Goal: Task Accomplishment & Management: Complete application form

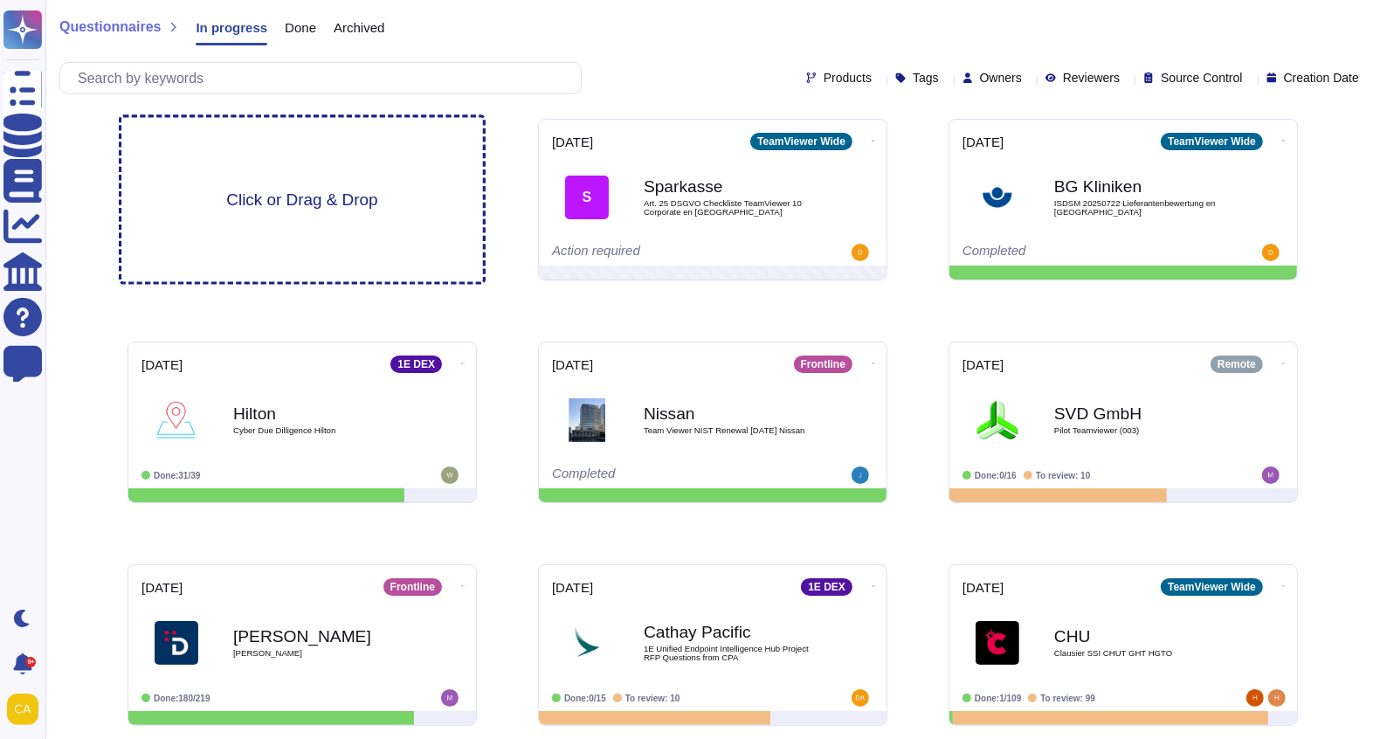
click at [259, 182] on div "Click or Drag & Drop" at bounding box center [302, 200] width 362 height 164
click at [295, 255] on div "Click or Drag & Drop" at bounding box center [302, 200] width 362 height 164
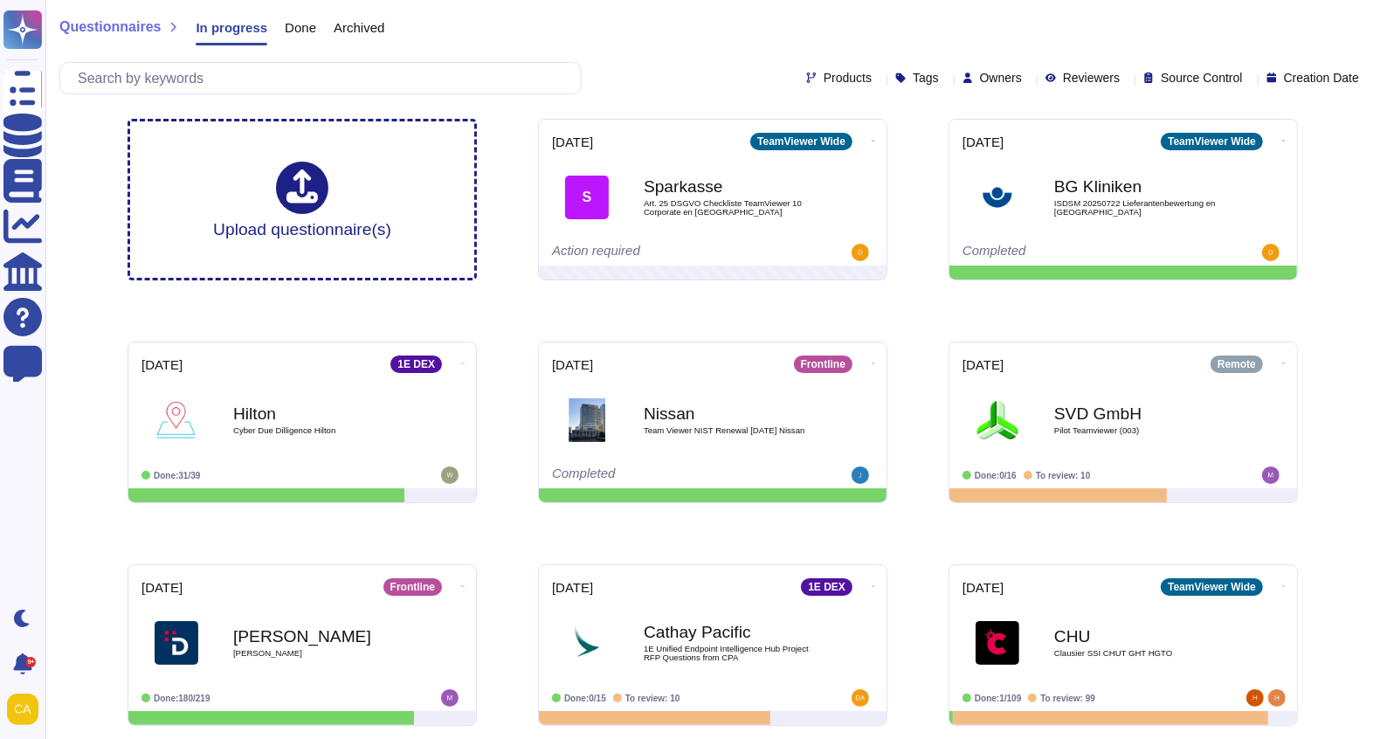
click at [507, 272] on div "Upload questionnaire(s) [DATE] TeamViewer Wide S Sparkasse Art. 25 DSGVO Checkl…" at bounding box center [713, 534] width 1198 height 858
click at [507, 314] on div "Upload questionnaire(s) [DATE] TeamViewer Wide S Sparkasse Art. 25 DSGVO Checkl…" at bounding box center [713, 534] width 1198 height 858
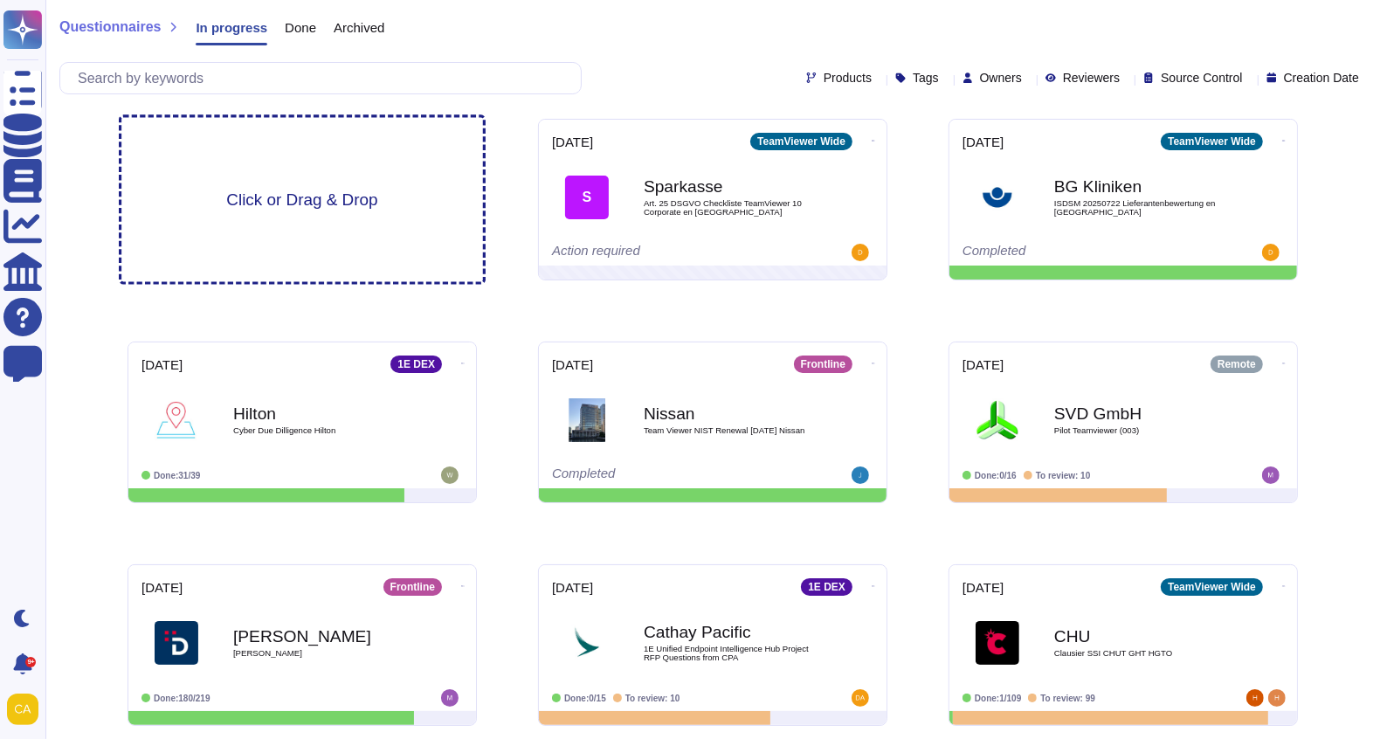
click at [294, 207] on span "Click or Drag & Drop" at bounding box center [301, 199] width 151 height 17
click at [486, 322] on div "Upload questionnaire(s) [DATE] TeamViewer Wide S Sparkasse Art. 25 DSGVO Checkl…" at bounding box center [713, 534] width 1198 height 858
click at [411, 254] on div "Click or Drag & Drop" at bounding box center [302, 200] width 362 height 164
click at [313, 176] on div "Click or Drag & Drop" at bounding box center [302, 200] width 362 height 164
click at [300, 232] on div "Click or Drag & Drop" at bounding box center [302, 200] width 362 height 164
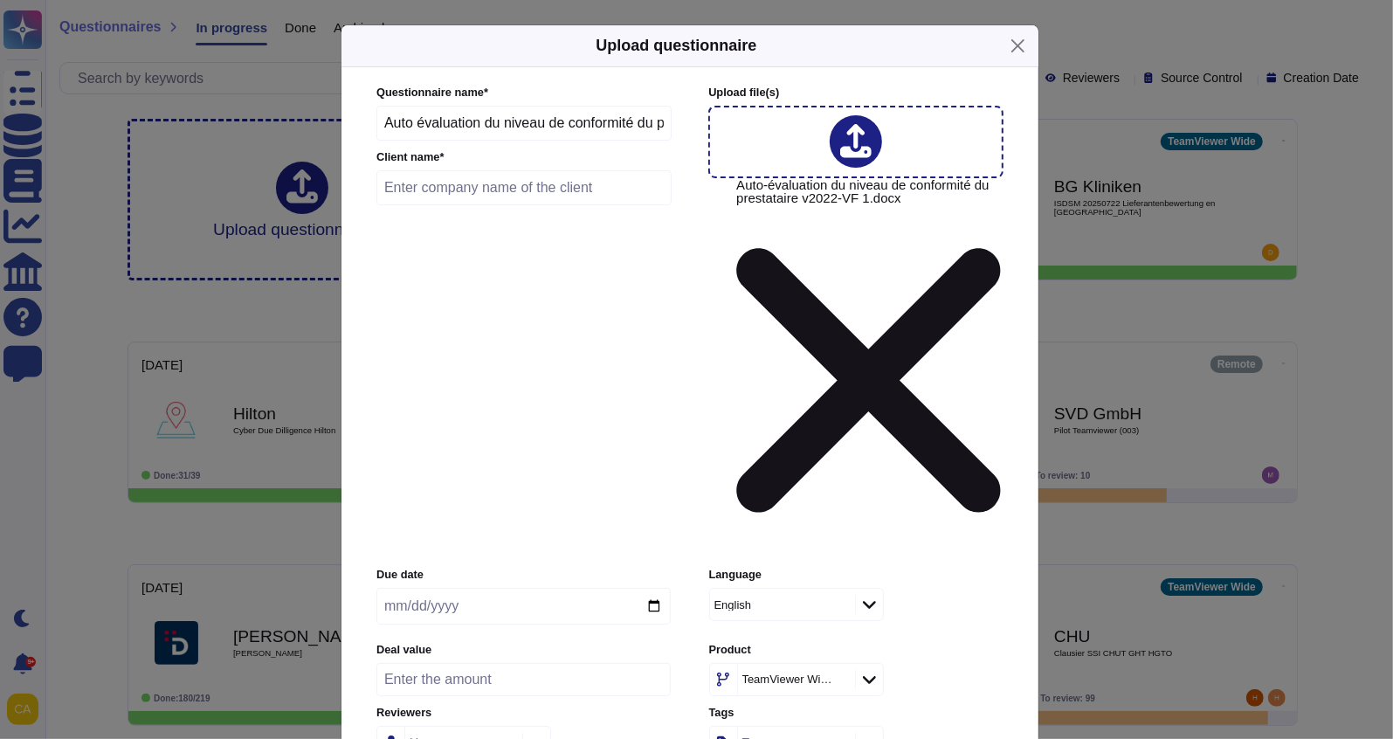
click at [811, 599] on div "English" at bounding box center [773, 604] width 119 height 11
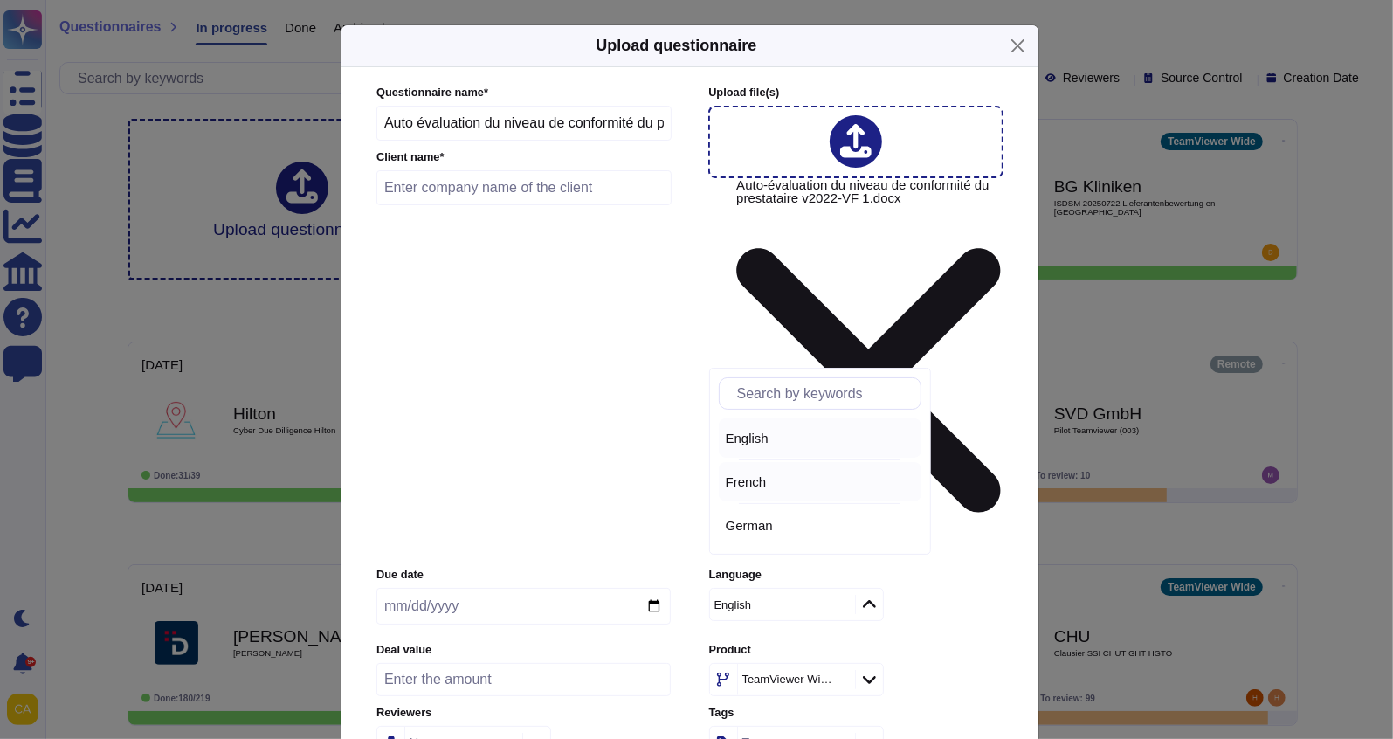
click at [799, 493] on div "French" at bounding box center [820, 481] width 203 height 39
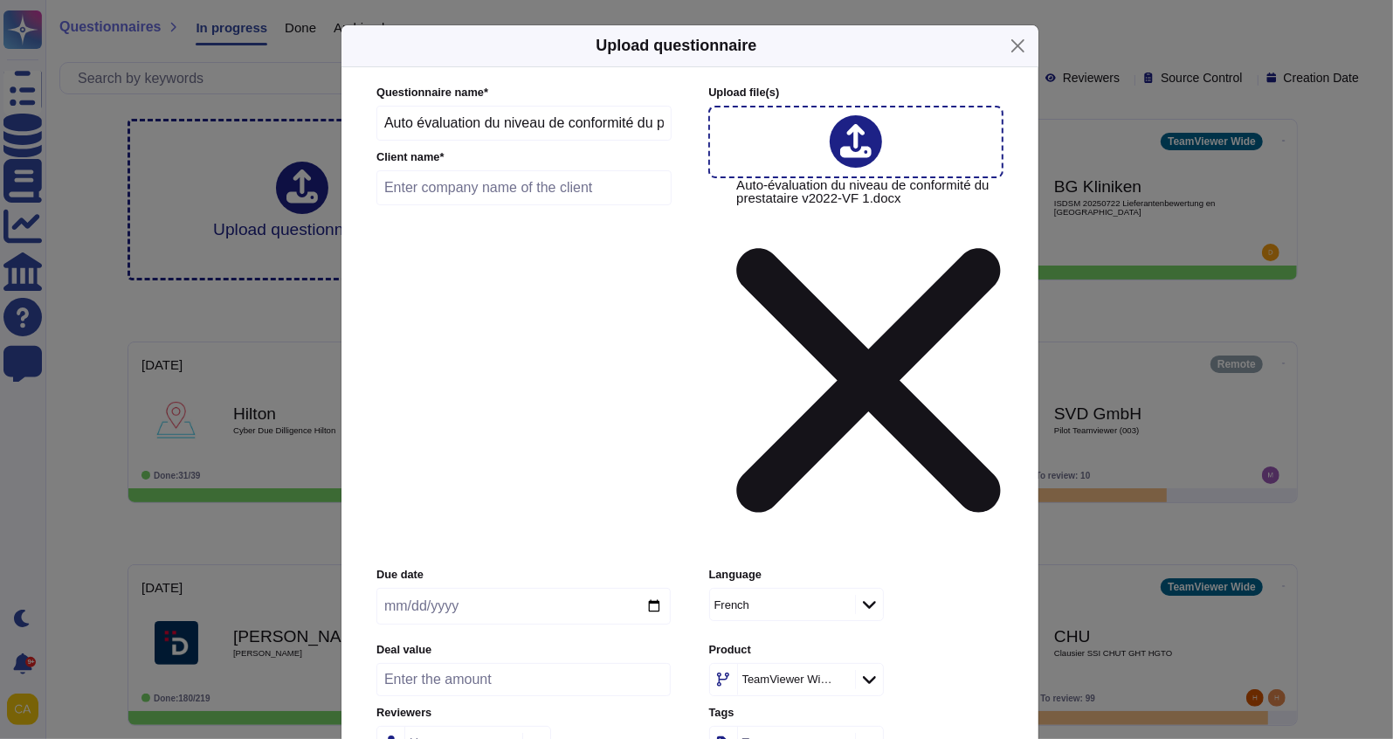
click at [538, 205] on input "text" at bounding box center [523, 187] width 295 height 35
click at [547, 205] on input "FDJ" at bounding box center [523, 187] width 295 height 35
type input "FDJ United"
click at [504, 588] on input "date" at bounding box center [523, 606] width 294 height 37
click at [657, 588] on input "date" at bounding box center [523, 606] width 294 height 37
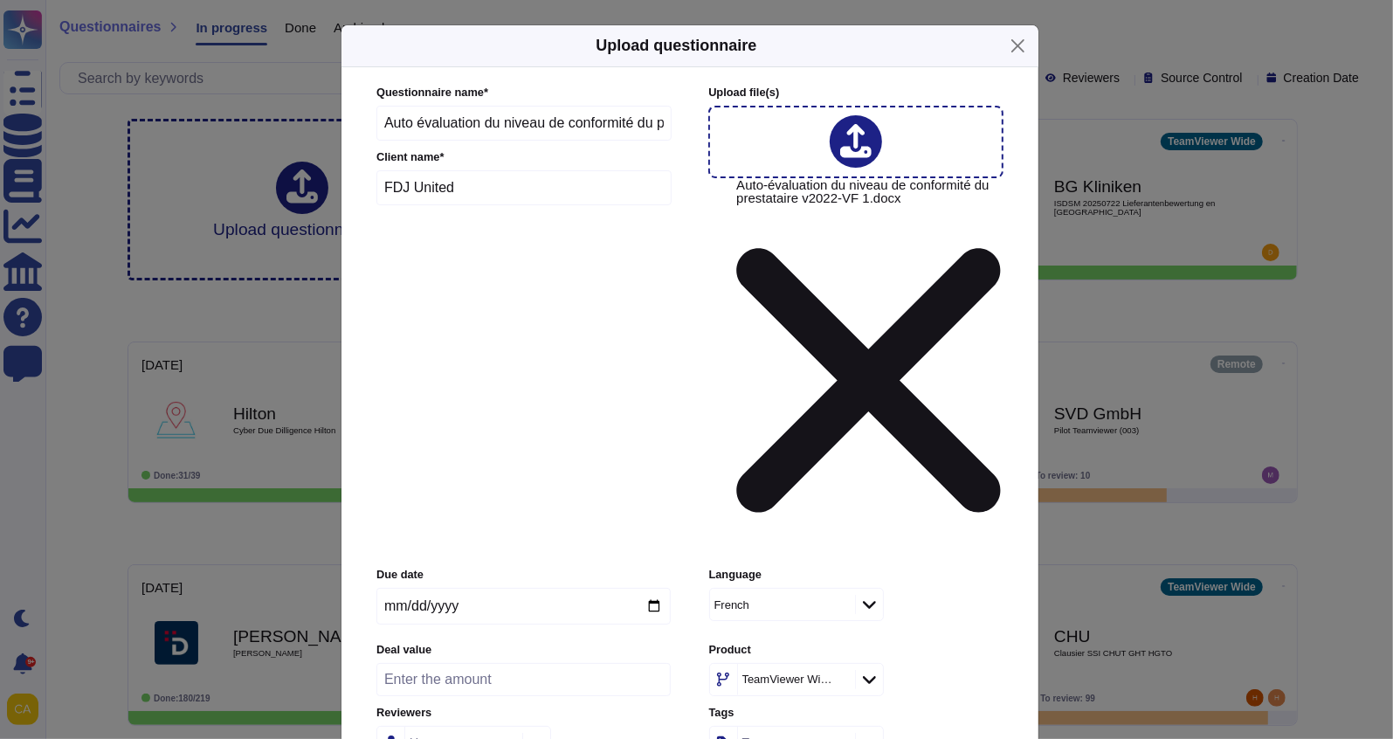
type input "[DATE]"
click at [586, 663] on input "number" at bounding box center [523, 679] width 294 height 33
click at [497, 663] on input "number" at bounding box center [523, 679] width 294 height 33
click at [497, 663] on input "30000" at bounding box center [523, 679] width 294 height 33
type input "30500"
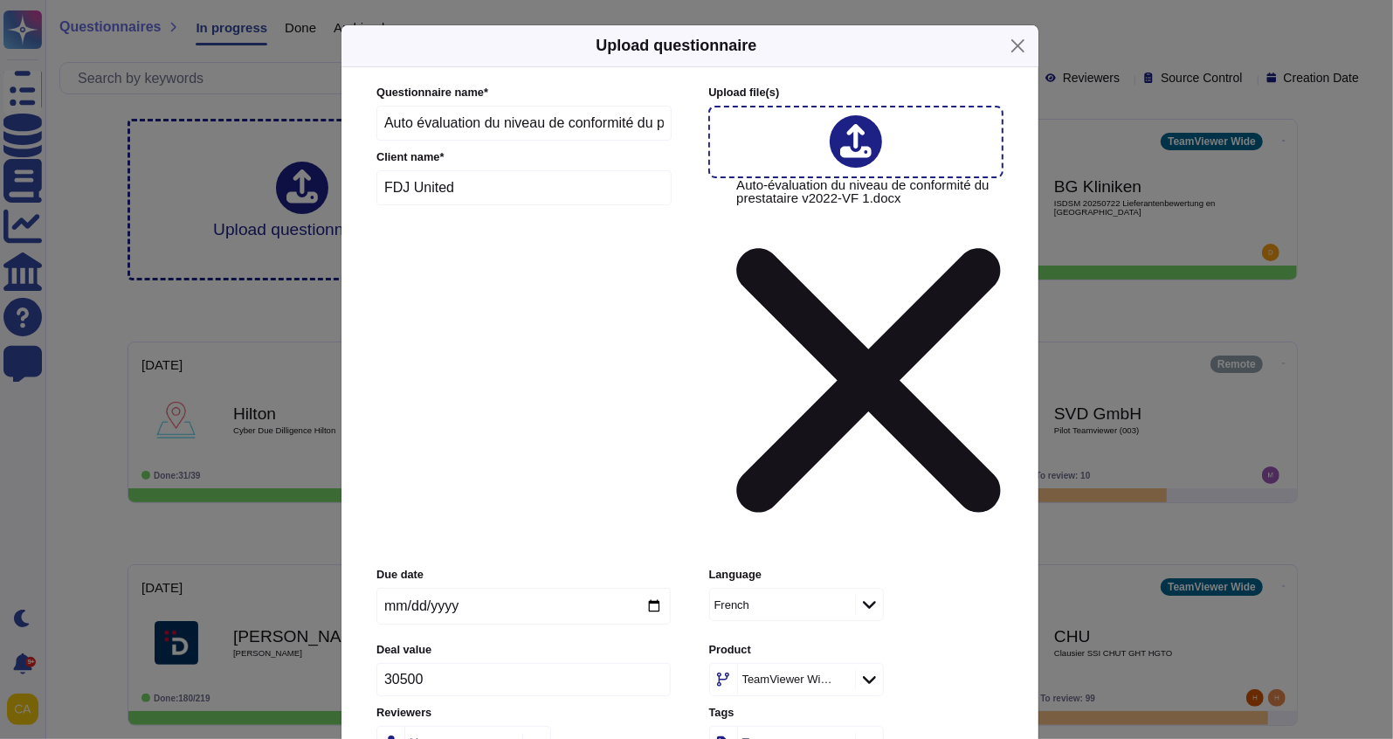
click at [644, 726] on div "Users" at bounding box center [523, 742] width 294 height 33
click at [867, 671] on icon at bounding box center [869, 679] width 13 height 17
click at [816, 507] on div "Remote" at bounding box center [824, 511] width 182 height 16
click at [871, 671] on icon at bounding box center [869, 679] width 13 height 17
click at [943, 663] on div "Remote" at bounding box center [856, 679] width 294 height 33
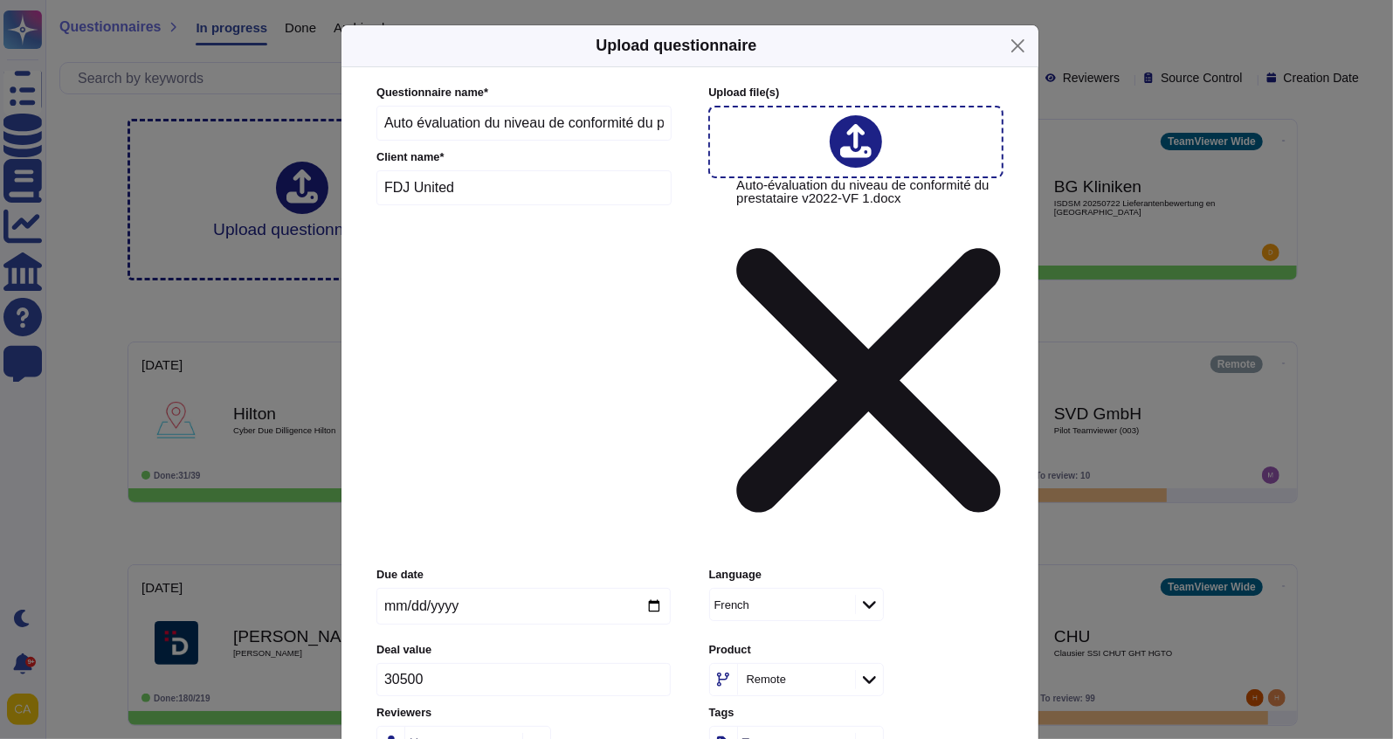
click at [967, 663] on div "Remote" at bounding box center [856, 679] width 294 height 33
click at [865, 734] on icon at bounding box center [869, 742] width 13 height 17
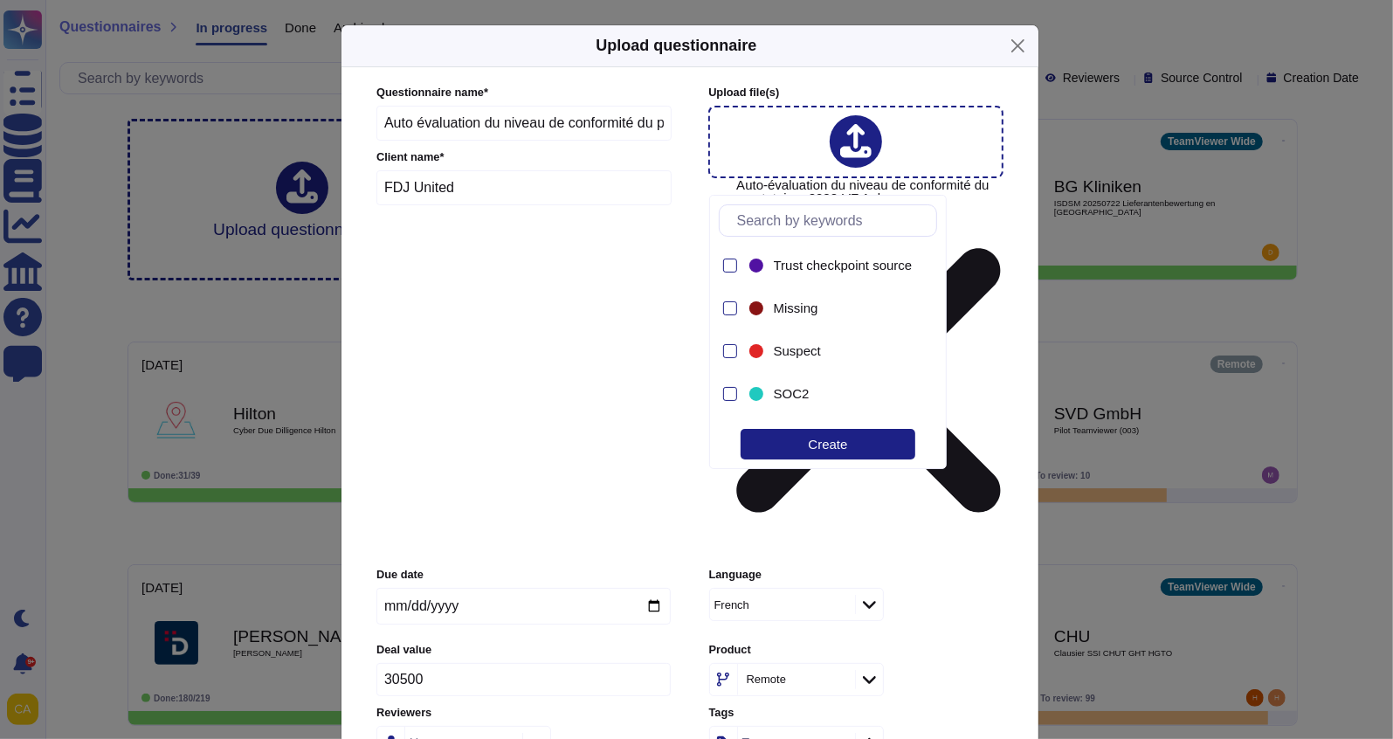
click at [865, 734] on icon at bounding box center [869, 742] width 13 height 17
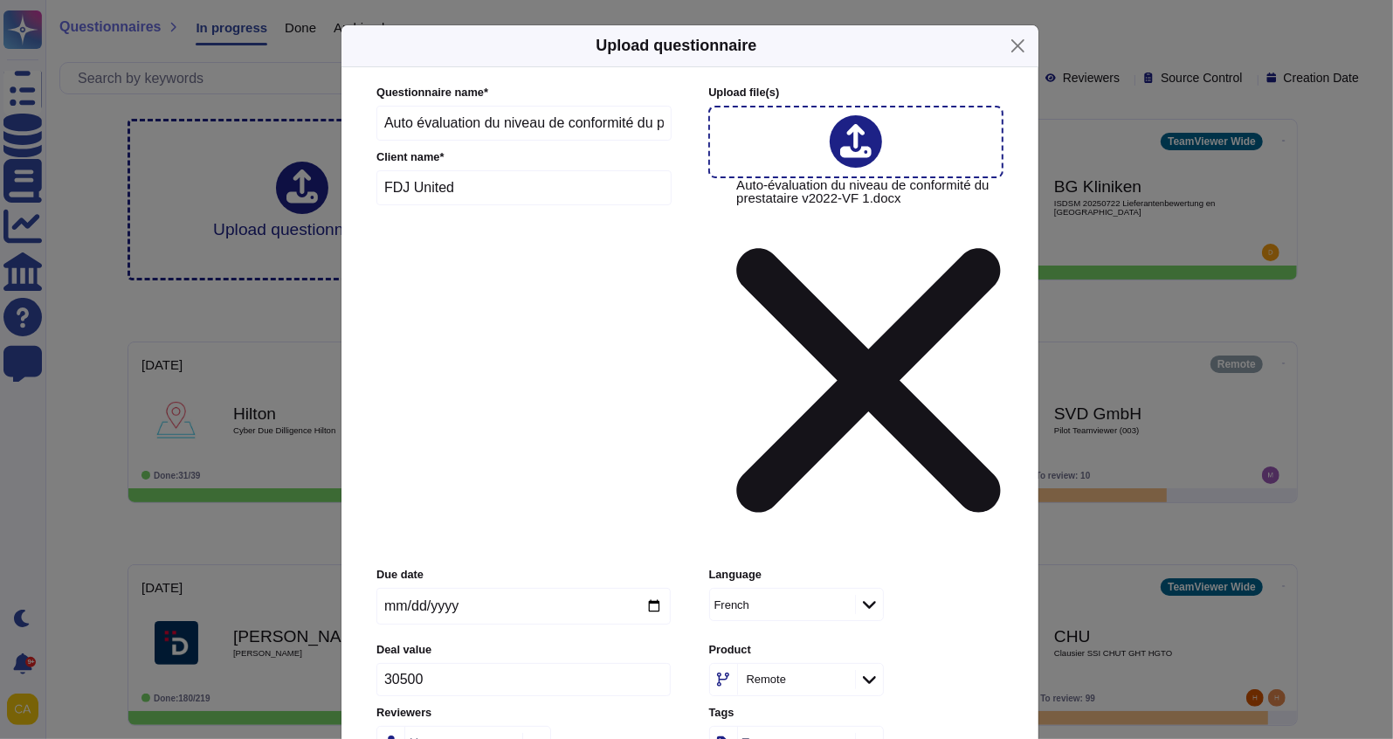
click at [646, 726] on div "Users" at bounding box center [523, 742] width 294 height 33
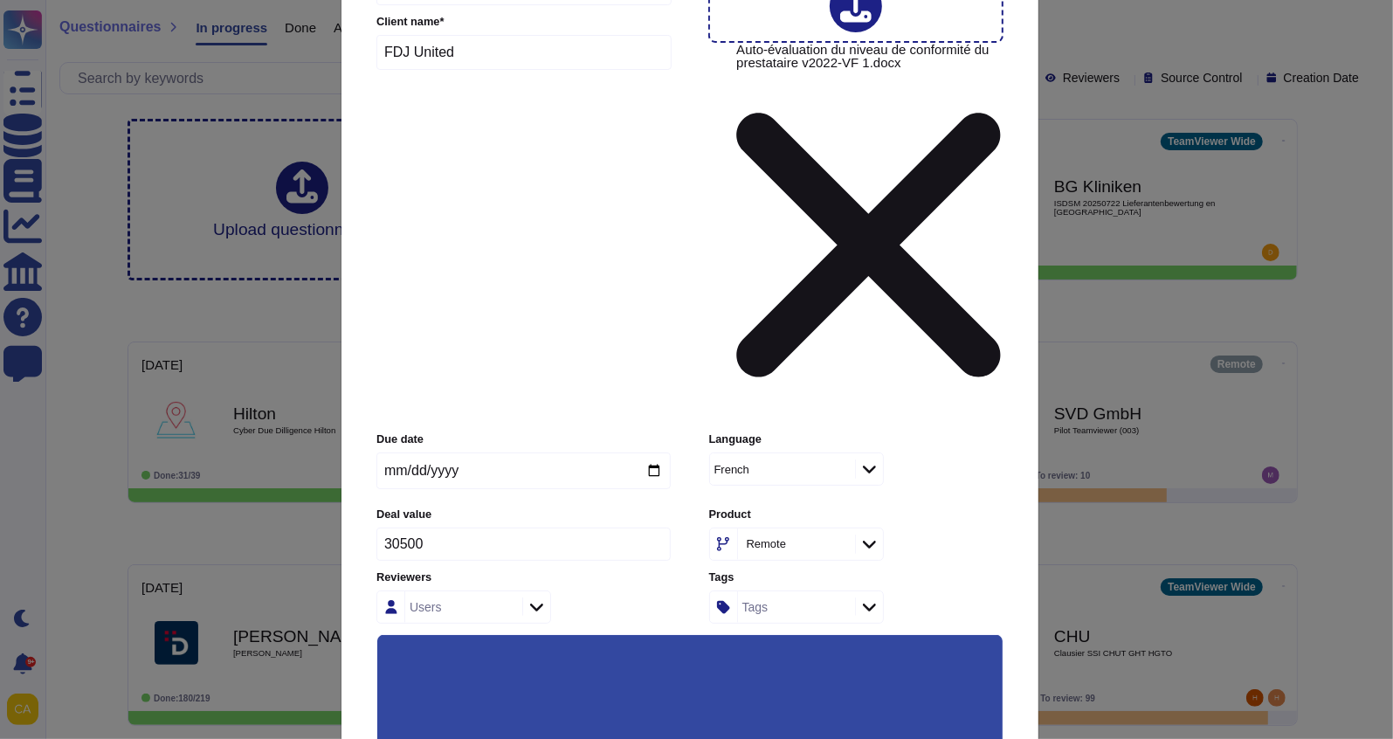
scroll to position [141, 0]
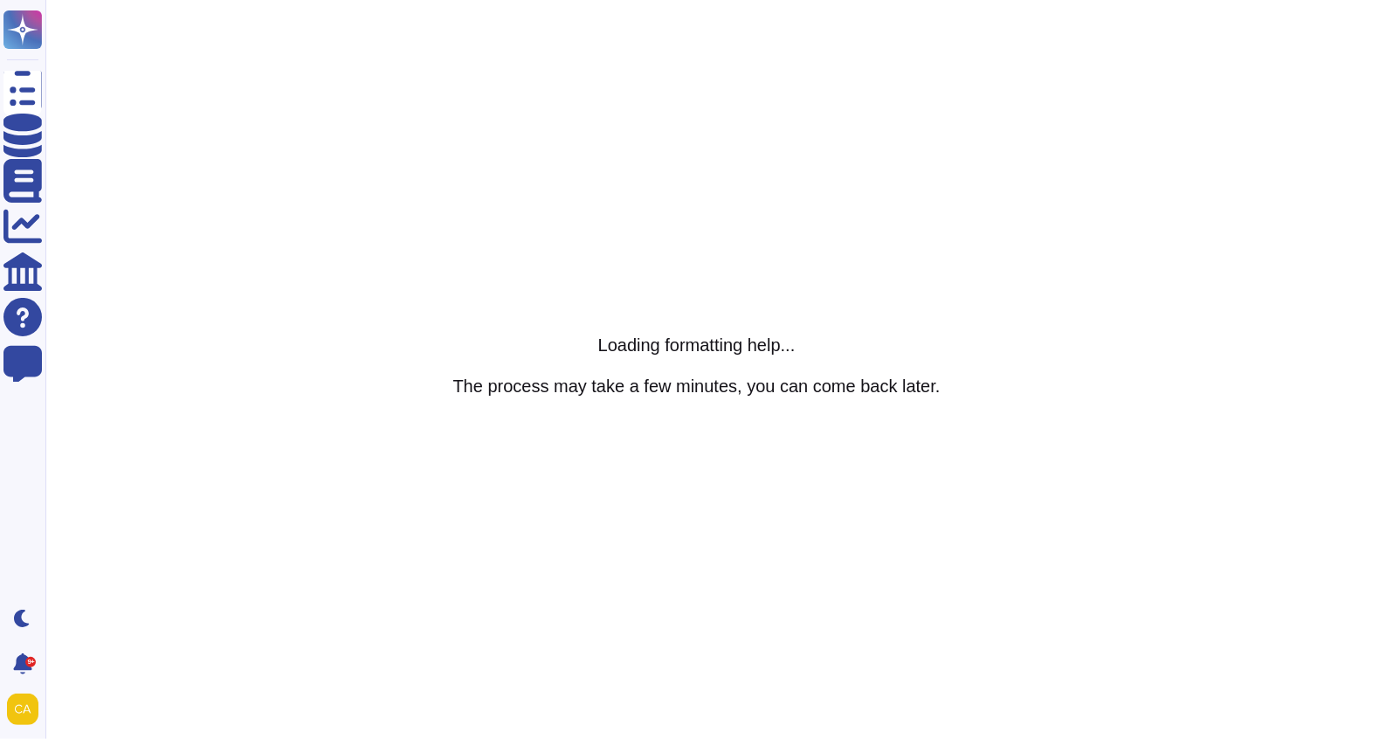
click at [649, 0] on html "Questionnaires Knowledge Base Documents Analytics CAIQ / SIG Help Center Feedba…" at bounding box center [696, 0] width 1393 height 0
